Goal: Task Accomplishment & Management: Manage account settings

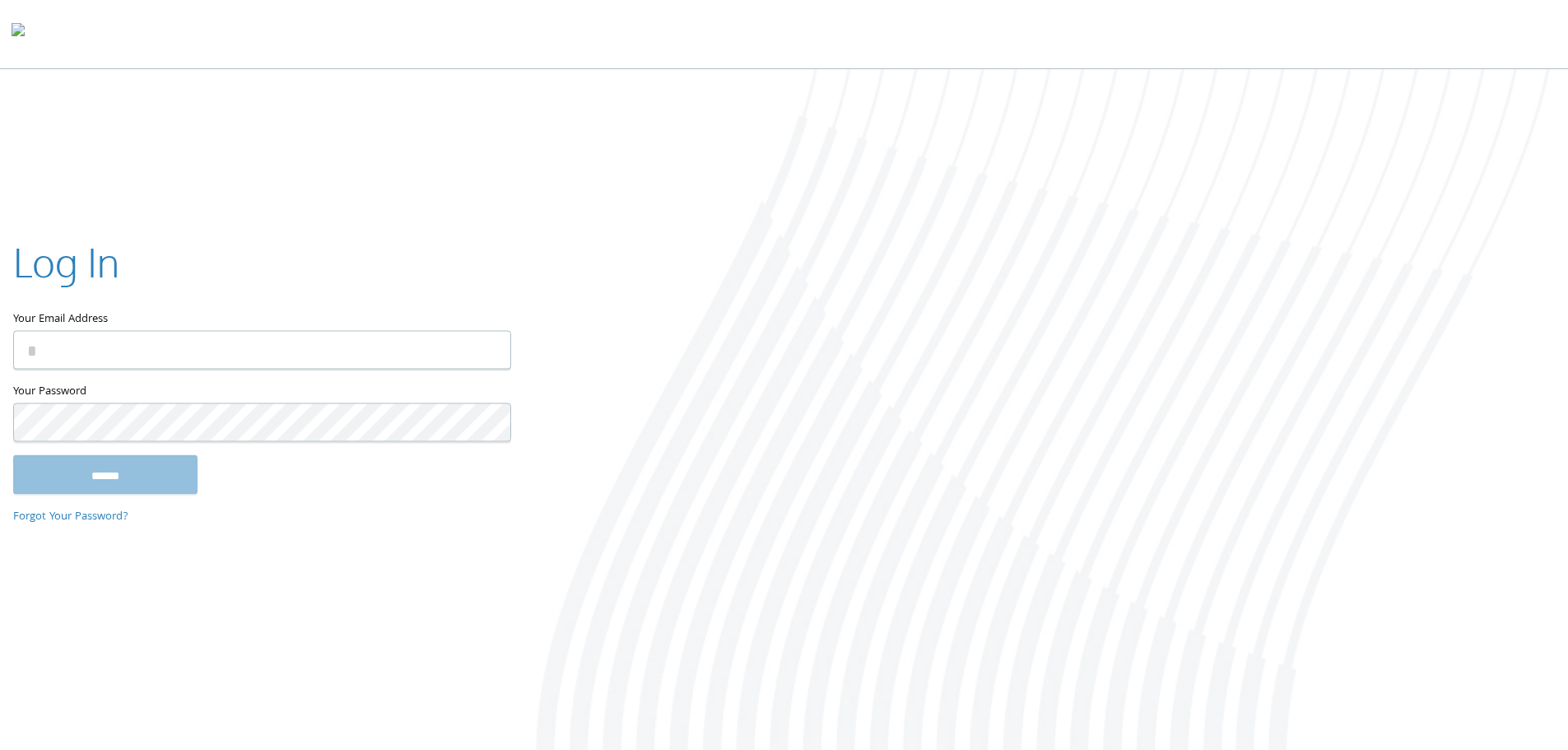
type input "**********"
click at [112, 473] on input "******" at bounding box center [106, 474] width 184 height 39
type input "**********"
click at [124, 461] on input "******" at bounding box center [106, 474] width 184 height 39
